Goal: Navigation & Orientation: Find specific page/section

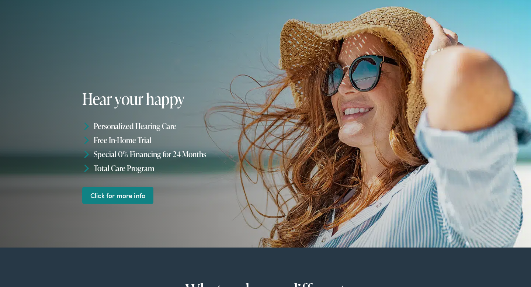
scroll to position [61, 0]
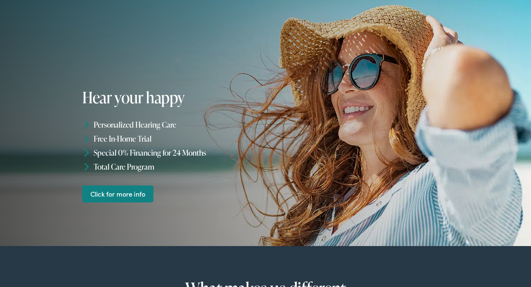
click at [98, 138] on li "Free In-Home Trial" at bounding box center [175, 139] width 186 height 14
click at [115, 139] on li "Free In-Home Trial" at bounding box center [175, 139] width 186 height 14
click at [122, 196] on link "Click for more info" at bounding box center [117, 193] width 71 height 17
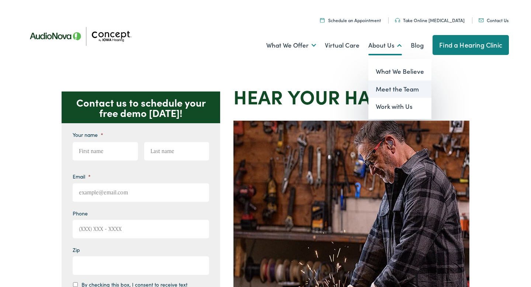
click at [388, 82] on link "Meet the Team" at bounding box center [399, 89] width 63 height 18
